Goal: Find specific page/section: Find specific page/section

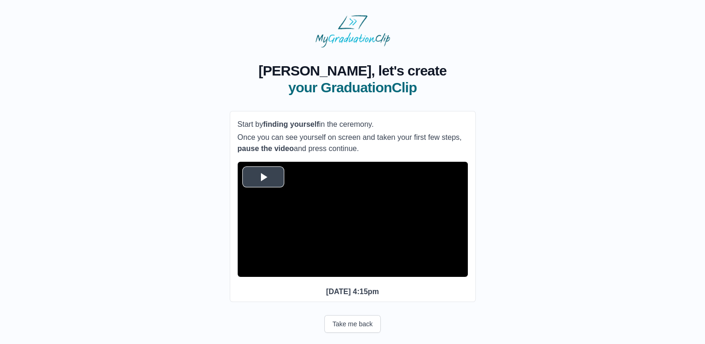
click at [263, 177] on span "Video Player" at bounding box center [263, 177] width 0 height 0
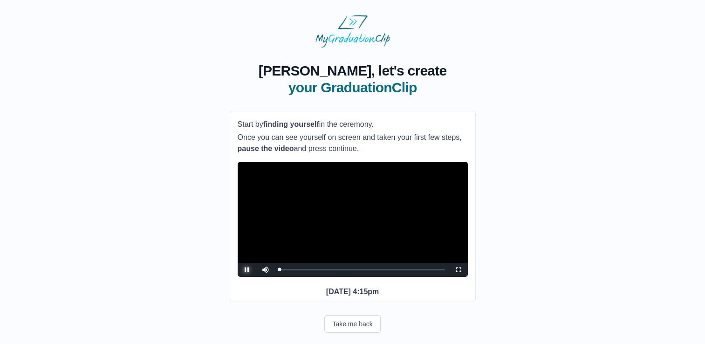
click at [247, 270] on span "Video Player" at bounding box center [247, 270] width 0 height 0
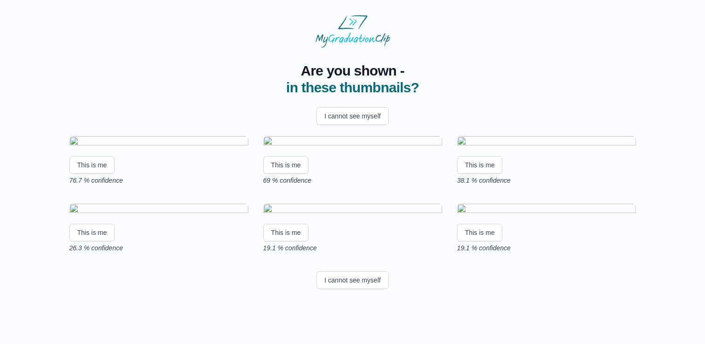
scroll to position [45, 0]
click at [94, 174] on button "This is me" at bounding box center [92, 165] width 46 height 18
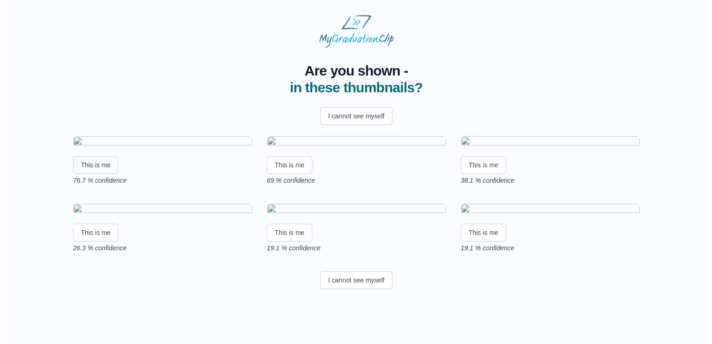
scroll to position [0, 0]
